Goal: Check status: Check status

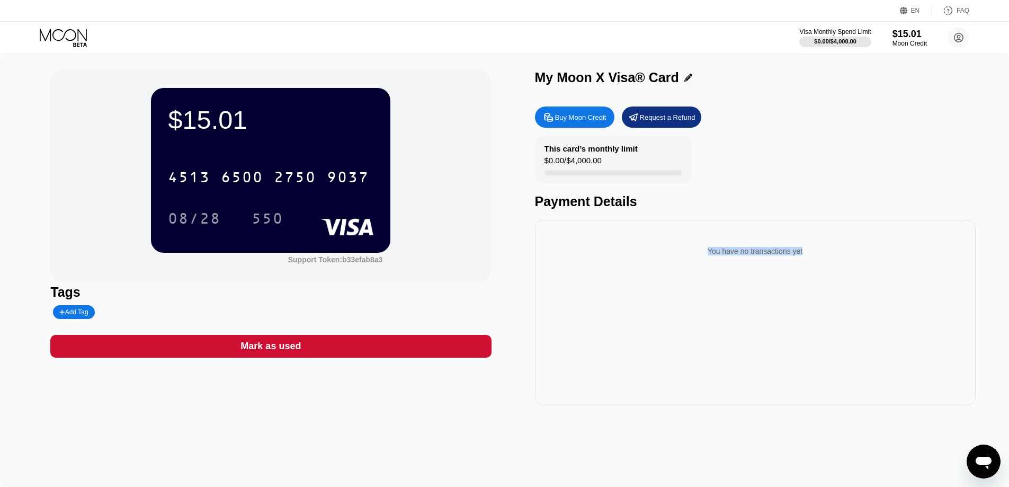
click at [666, 375] on div "You have no transactions yet" at bounding box center [755, 312] width 441 height 185
click at [723, 248] on div "You have no transactions yet" at bounding box center [755, 251] width 424 height 30
click at [759, 252] on div "You have no transactions yet" at bounding box center [755, 251] width 424 height 30
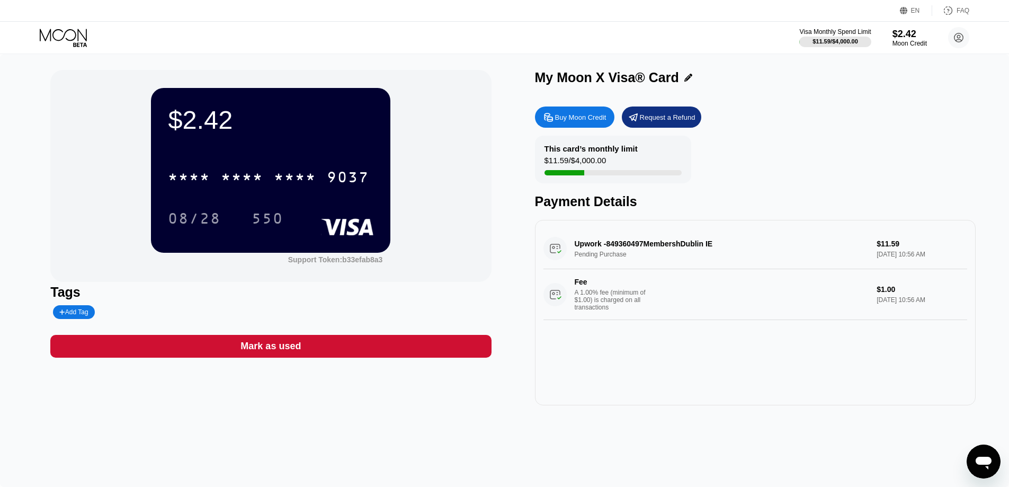
click at [662, 311] on div "Fee A 1.00% fee (minimum of $1.00) is charged on all transactions" at bounding box center [705, 293] width 325 height 33
click at [679, 269] on div "Upwork -849360497MembershDublin IE Pending Purchase $11.59 [DATE] 10:56 AM Fee …" at bounding box center [755, 274] width 424 height 92
click at [685, 258] on div "Upwork -849360497MembershDublin IE Pending Purchase $11.59 [DATE] 10:56 AM Fee …" at bounding box center [755, 274] width 424 height 92
click at [779, 241] on div "Upwork -849360497MembershDublin IE Pending Purchase $11.59 [DATE] 10:56 AM Fee …" at bounding box center [755, 274] width 424 height 92
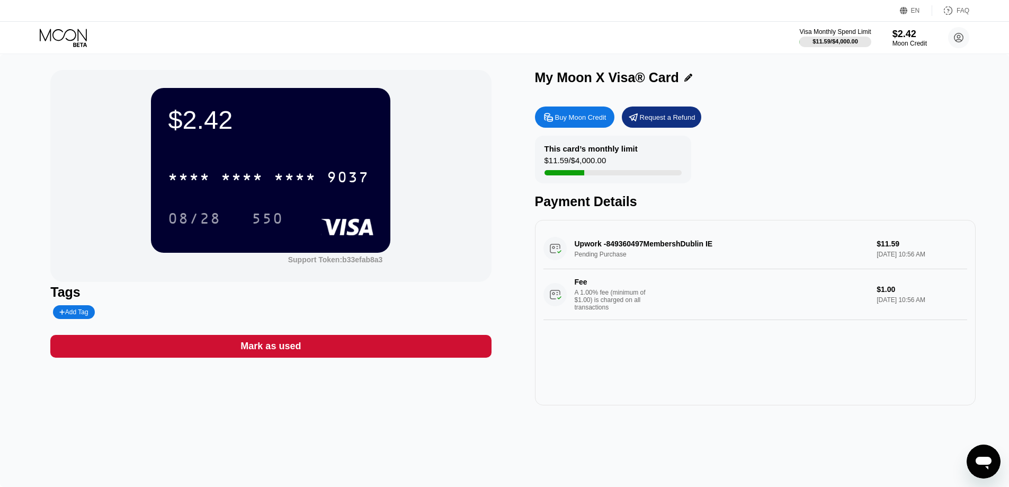
click at [654, 253] on div "Upwork -849360497MembershDublin IE Pending Purchase $11.59 [DATE] 10:56 AM Fee …" at bounding box center [755, 274] width 424 height 92
click at [656, 249] on div "Upwork -849360497MembershDublin IE Pending Purchase $11.59 [DATE] 10:56 AM Fee …" at bounding box center [755, 274] width 424 height 92
click at [674, 241] on div "Upwork -849360497MembershDublin IE Pending Purchase $11.59 [DATE] 10:56 AM Fee …" at bounding box center [755, 274] width 424 height 92
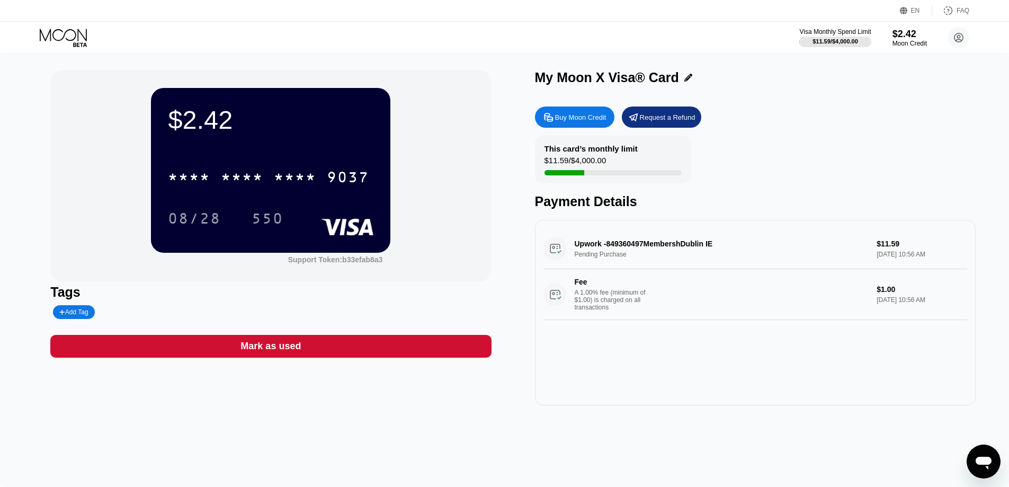
click at [676, 246] on div "Upwork -849360497MembershDublin IE Pending Purchase $11.59 [DATE] 10:56 AM Fee …" at bounding box center [755, 274] width 424 height 92
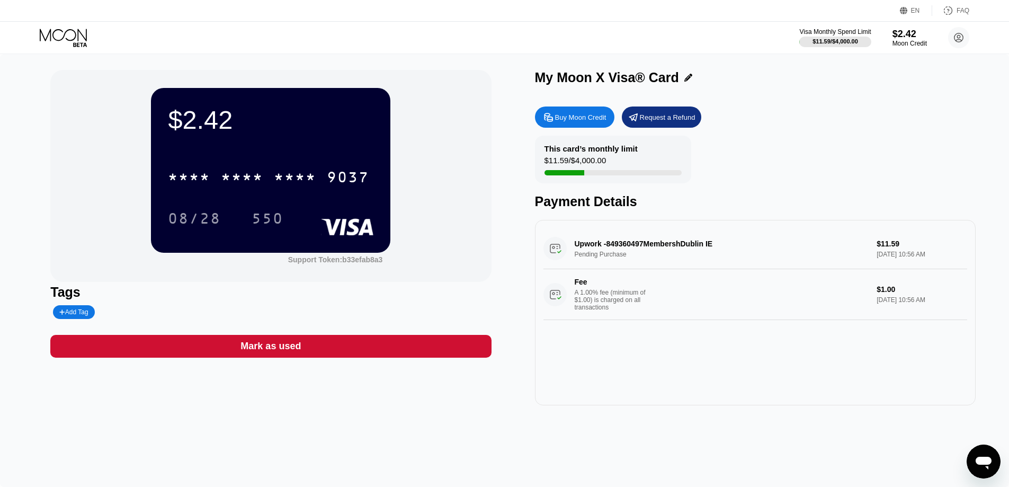
click at [676, 246] on div "Upwork -849360497MembershDublin IE Pending Purchase $11.59 [DATE] 10:56 AM Fee …" at bounding box center [755, 274] width 424 height 92
